Goal: Navigation & Orientation: Find specific page/section

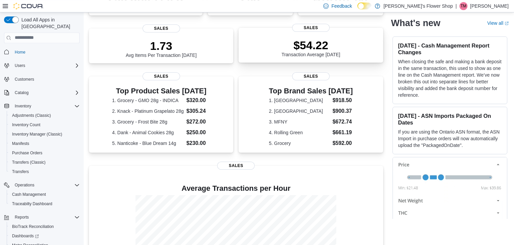
scroll to position [208, 0]
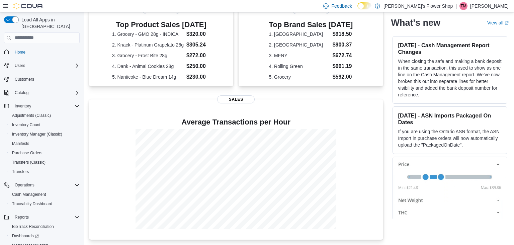
click at [365, 94] on div "0 All invoices are successfully submitted to traceability! Traceability 296 uni…" at bounding box center [236, 49] width 294 height 381
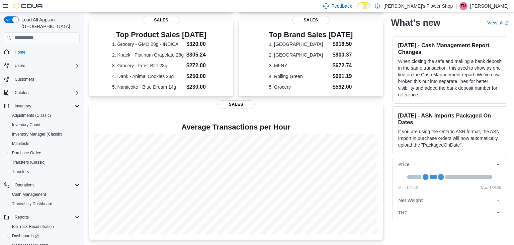
scroll to position [157, 0]
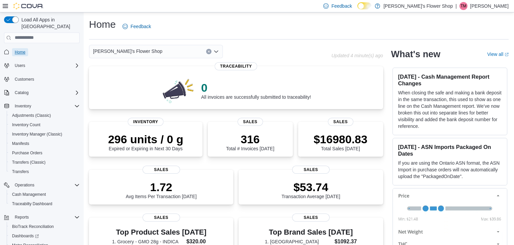
click at [25, 48] on link "Home" at bounding box center [20, 52] width 16 height 8
